Goal: Information Seeking & Learning: Learn about a topic

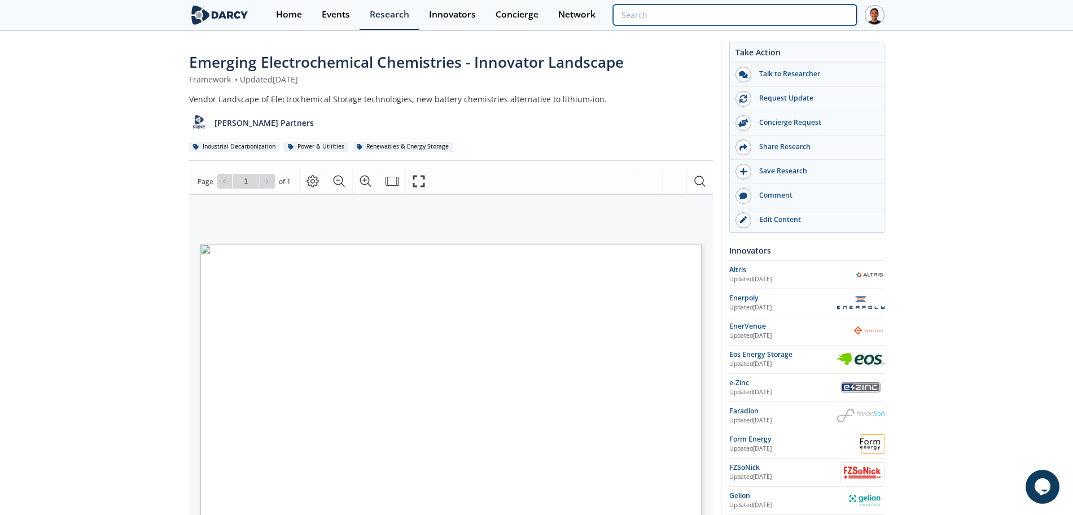
click at [793, 22] on input "search" at bounding box center [734, 15] width 243 height 21
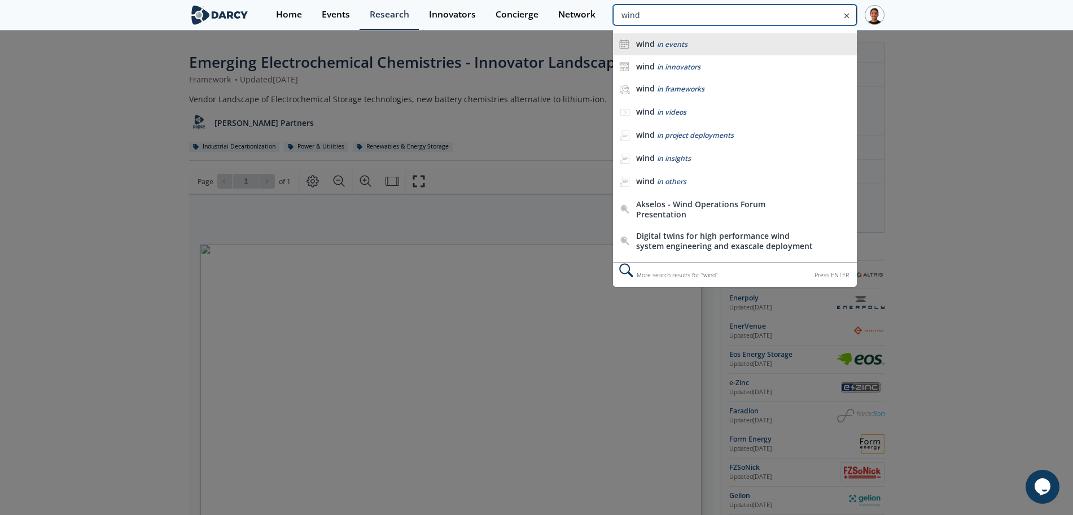
type input "wind"
click at [742, 47] on div "wind in events" at bounding box center [743, 44] width 214 height 11
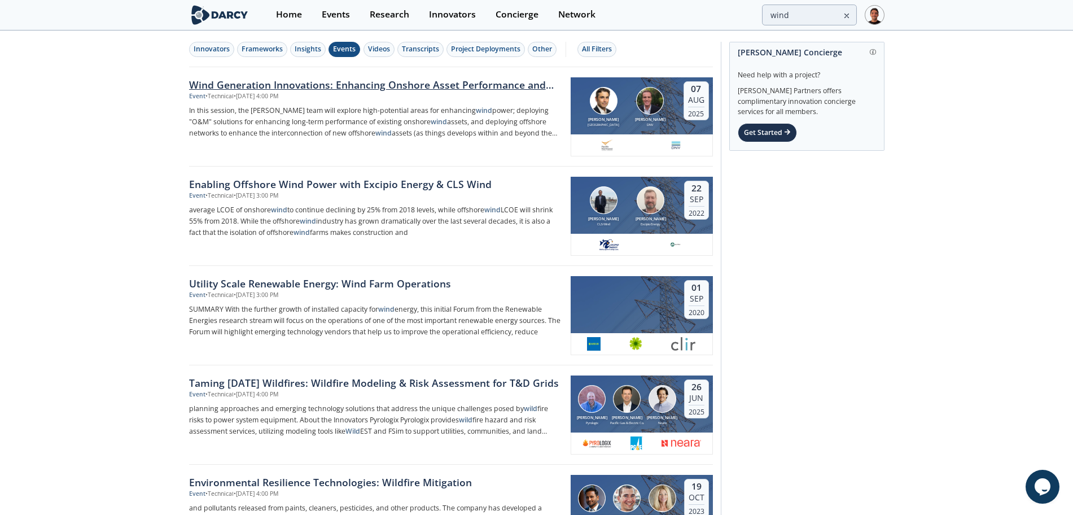
click at [293, 104] on div "Wind Generation Innovations: Enhancing Onshore Asset Performance and Enabling O…" at bounding box center [379, 116] width 381 height 79
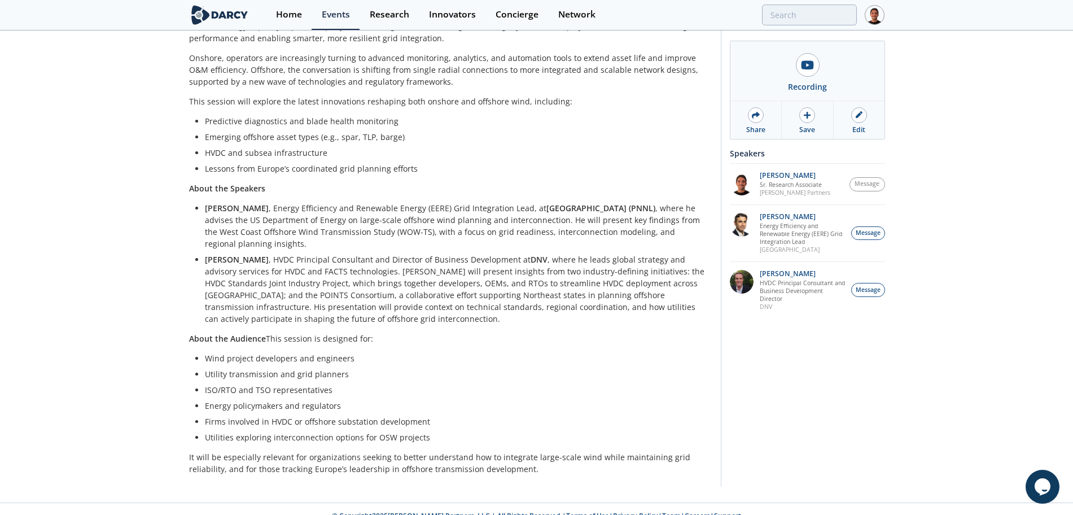
scroll to position [102, 0]
